Goal: Obtain resource: Obtain resource

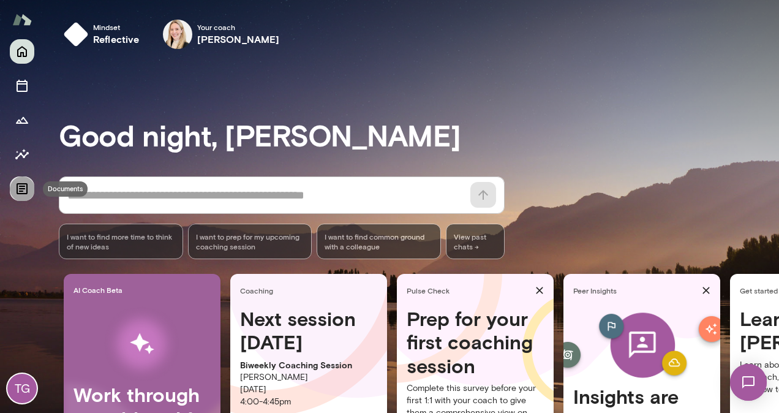
click at [20, 189] on icon "Documents" at bounding box center [22, 188] width 11 height 11
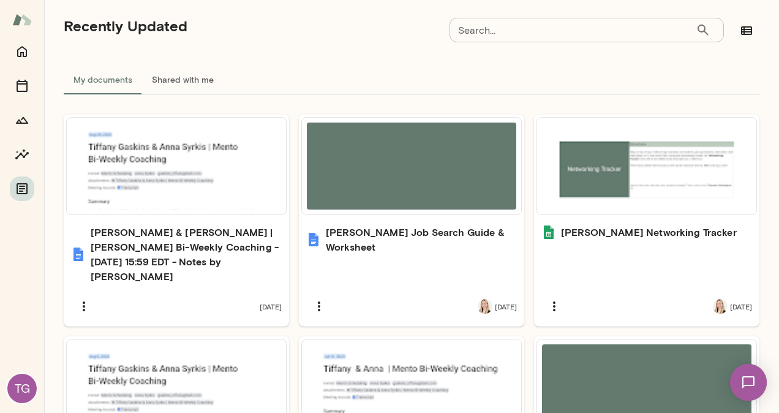
scroll to position [288, 0]
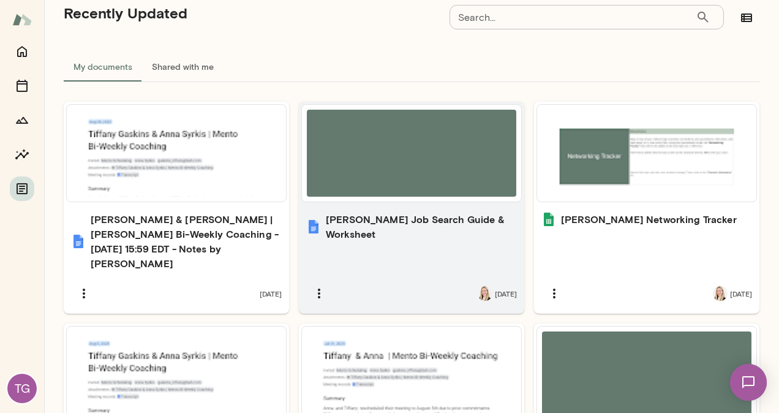
click at [424, 158] on div at bounding box center [411, 153] width 209 height 87
click at [318, 288] on icon "button" at bounding box center [319, 293] width 2 height 10
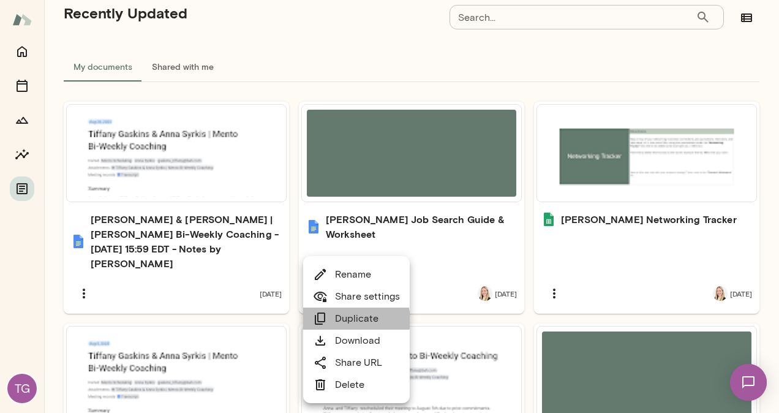
click at [355, 320] on link "Duplicate" at bounding box center [346, 318] width 66 height 15
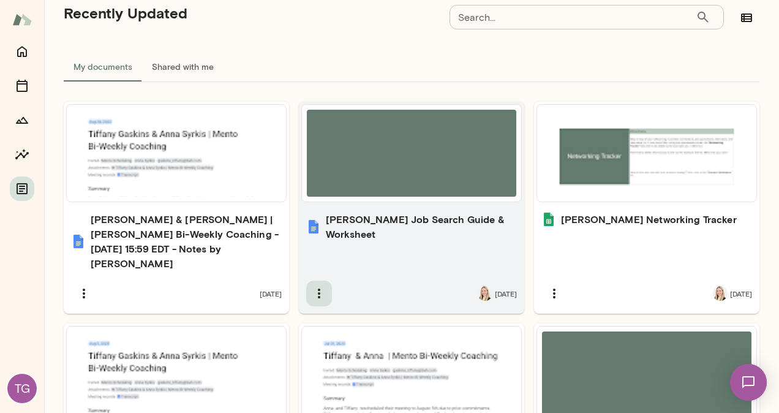
click at [312, 286] on icon "button" at bounding box center [319, 293] width 15 height 15
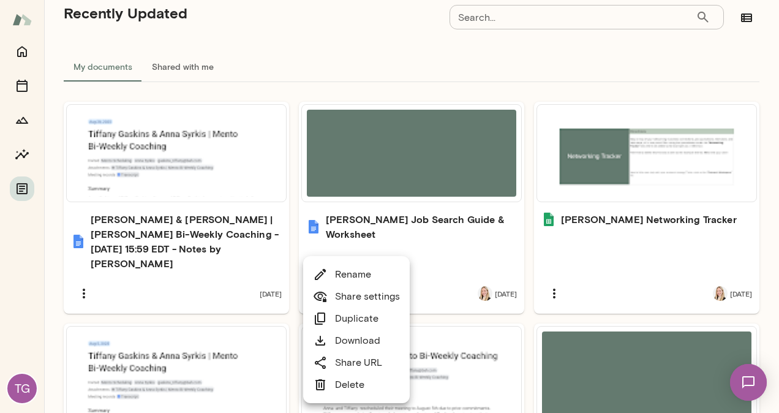
click at [359, 341] on link "Download" at bounding box center [346, 340] width 67 height 15
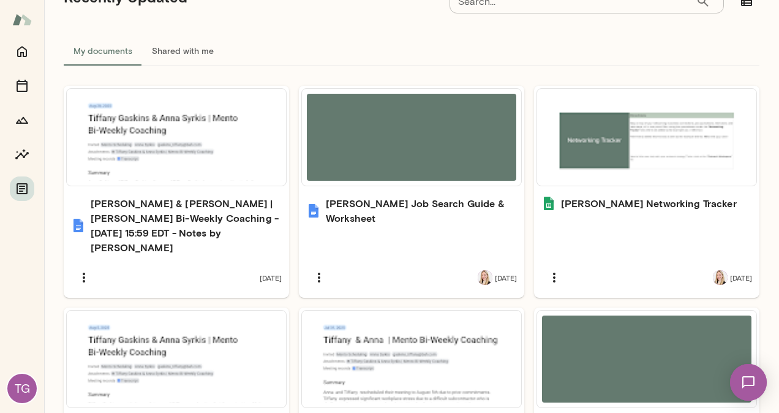
scroll to position [309, 0]
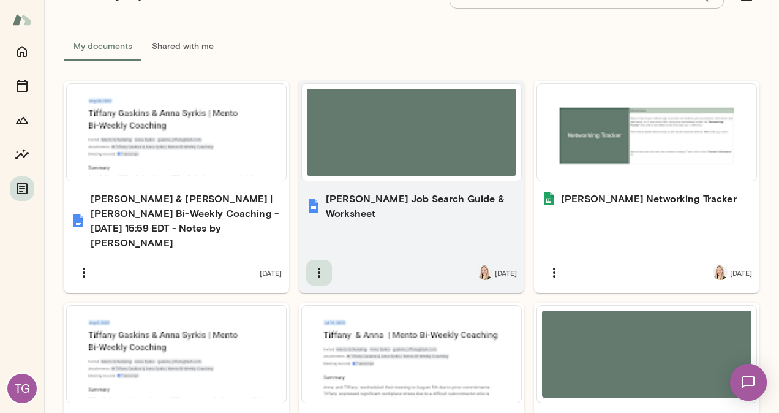
click at [306, 260] on button "button" at bounding box center [319, 273] width 26 height 26
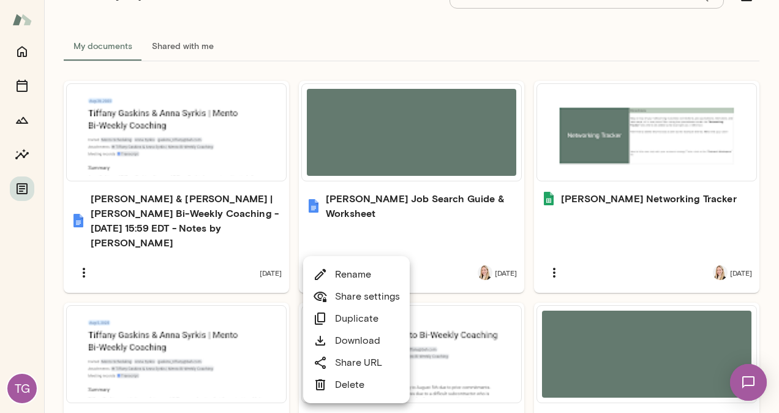
click at [363, 341] on link "Download" at bounding box center [346, 340] width 67 height 15
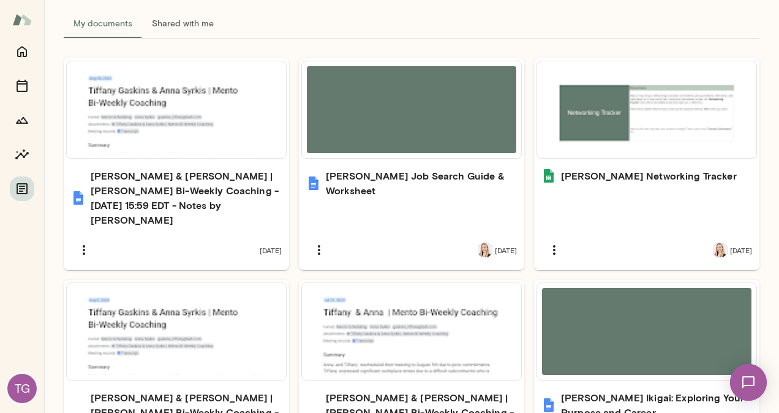
scroll to position [343, 0]
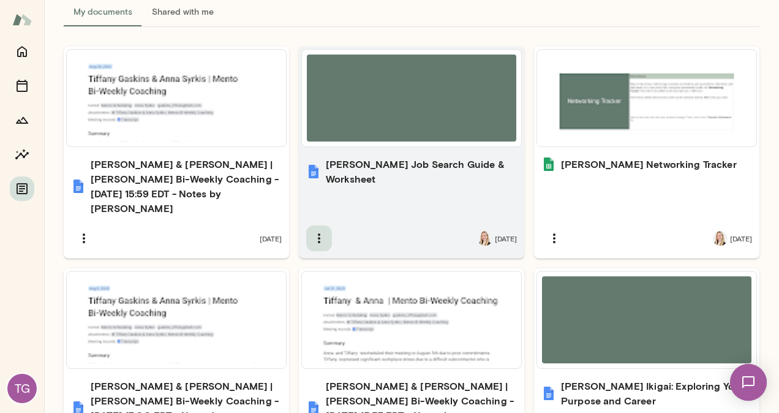
click at [315, 231] on icon "button" at bounding box center [319, 238] width 15 height 15
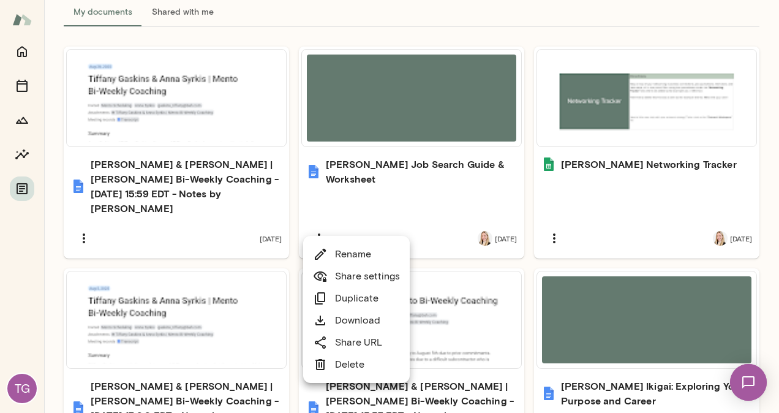
click at [348, 339] on link "Share URL" at bounding box center [347, 342] width 69 height 15
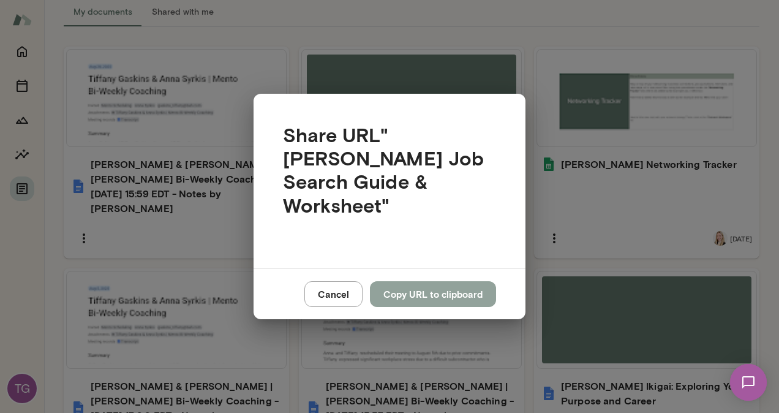
click at [392, 285] on button "Copy URL to clipboard" at bounding box center [433, 294] width 126 height 26
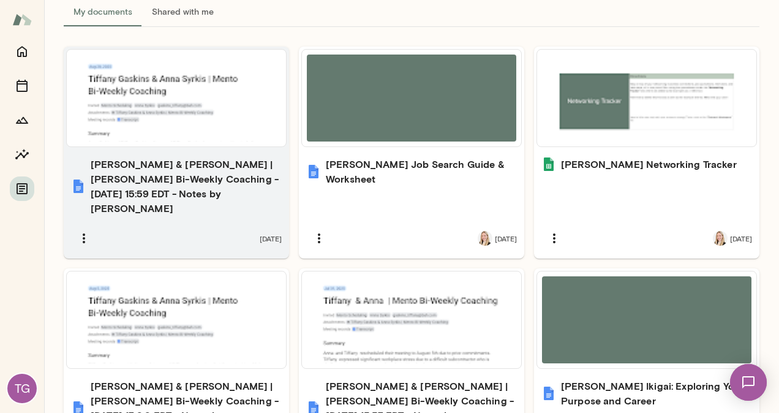
click at [199, 205] on div "Tiffany Gaskins & Anna Syrkis | Mento Bi-Weekly Coaching - 2025/08/28 15:59 EDT…" at bounding box center [176, 203] width 225 height 109
